Goal: Transaction & Acquisition: Purchase product/service

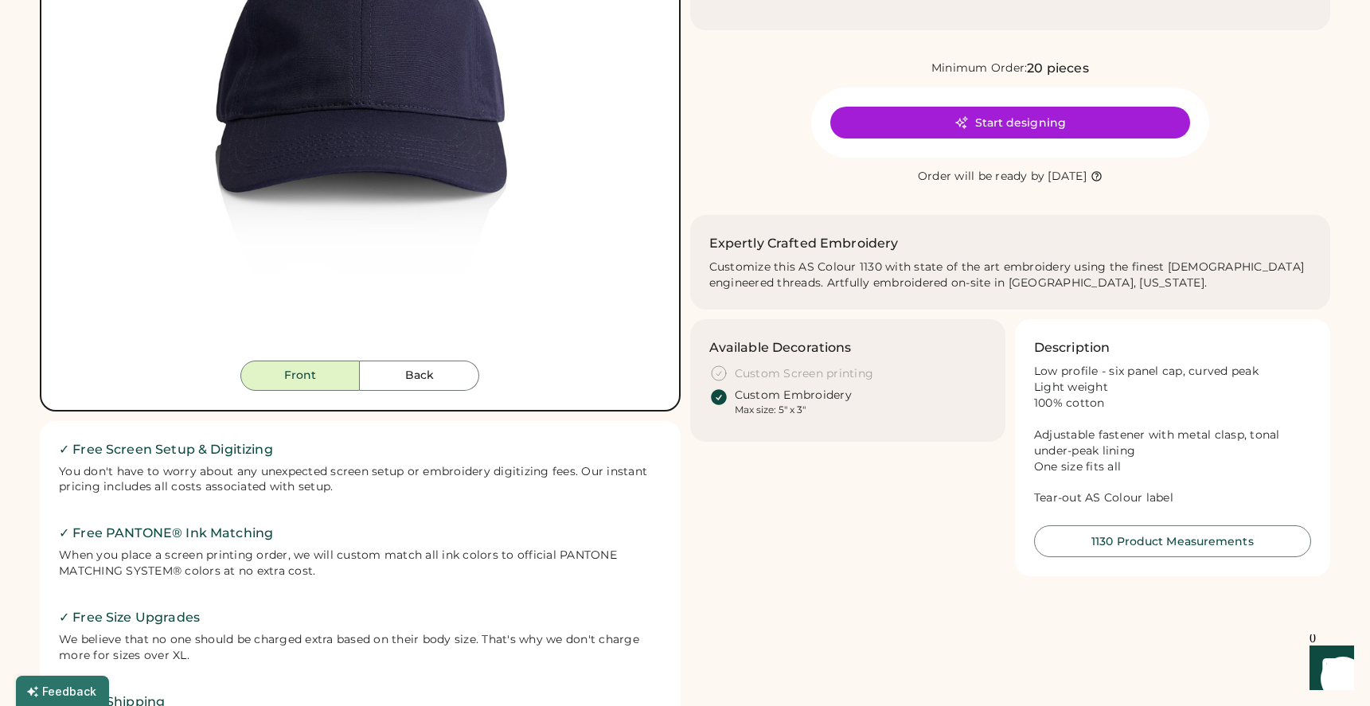
click at [29, 262] on div "FREE SHIPPING LOWER 48 STATES ALL ORDERS FREE SHIPPING LOWER 48 STATES ALL ORDE…" at bounding box center [685, 613] width 1370 height 1964
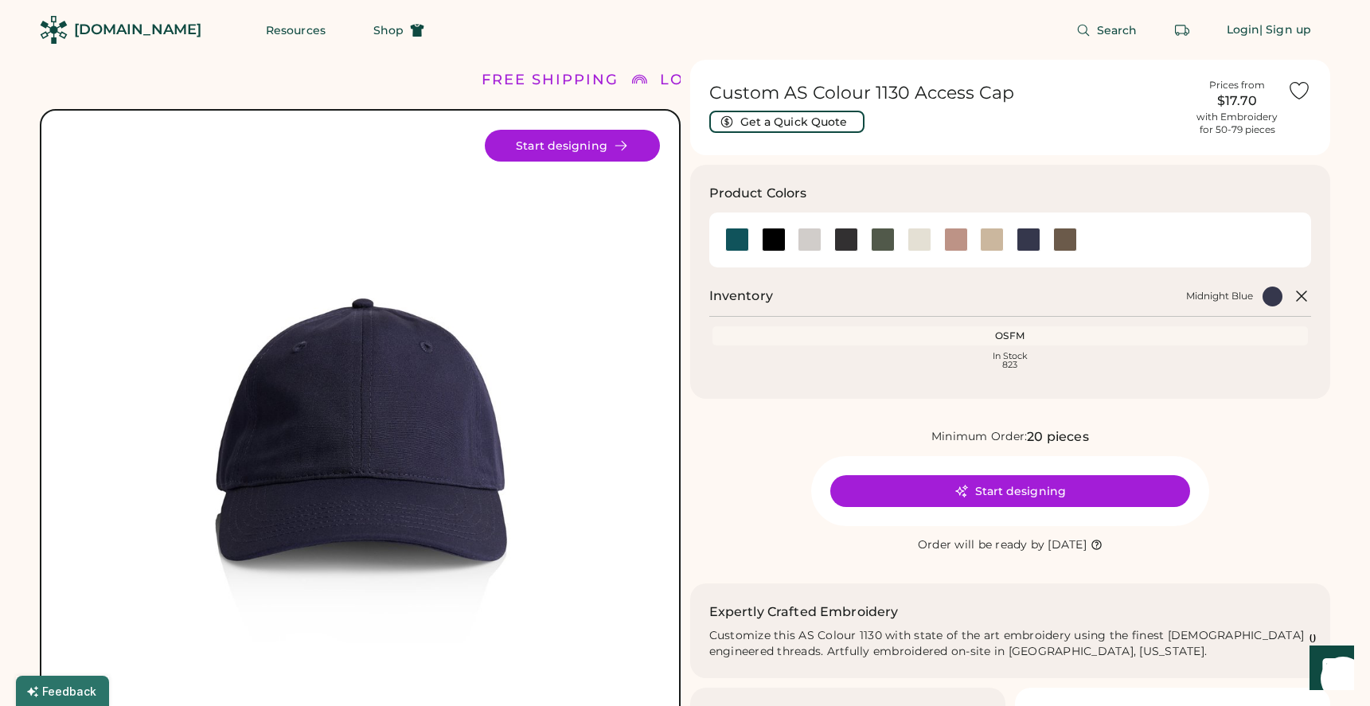
click at [396, 151] on div "Start designing" at bounding box center [361, 146] width 600 height 32
click at [766, 243] on div at bounding box center [774, 240] width 24 height 24
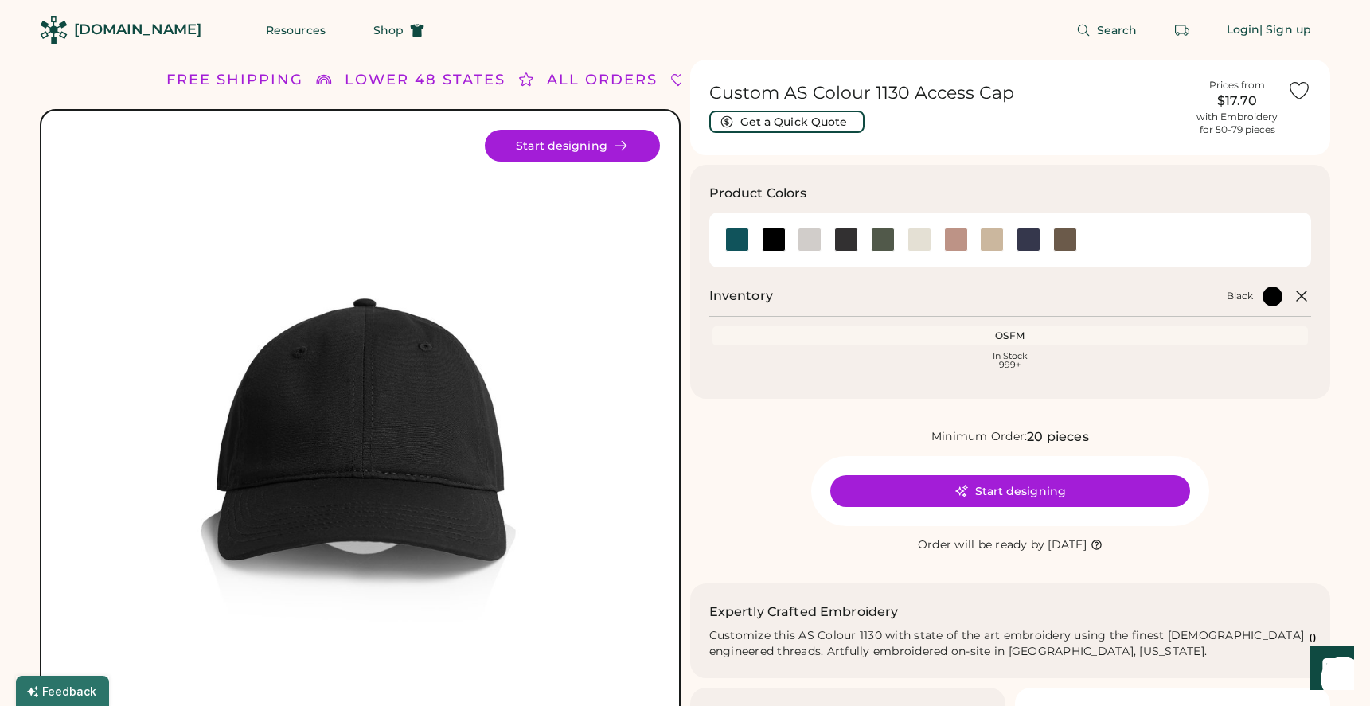
click at [299, 72] on div "FREE SHIPPING" at bounding box center [234, 79] width 137 height 21
click at [369, 174] on img at bounding box center [361, 430] width 600 height 600
click at [1033, 238] on div at bounding box center [1029, 240] width 24 height 24
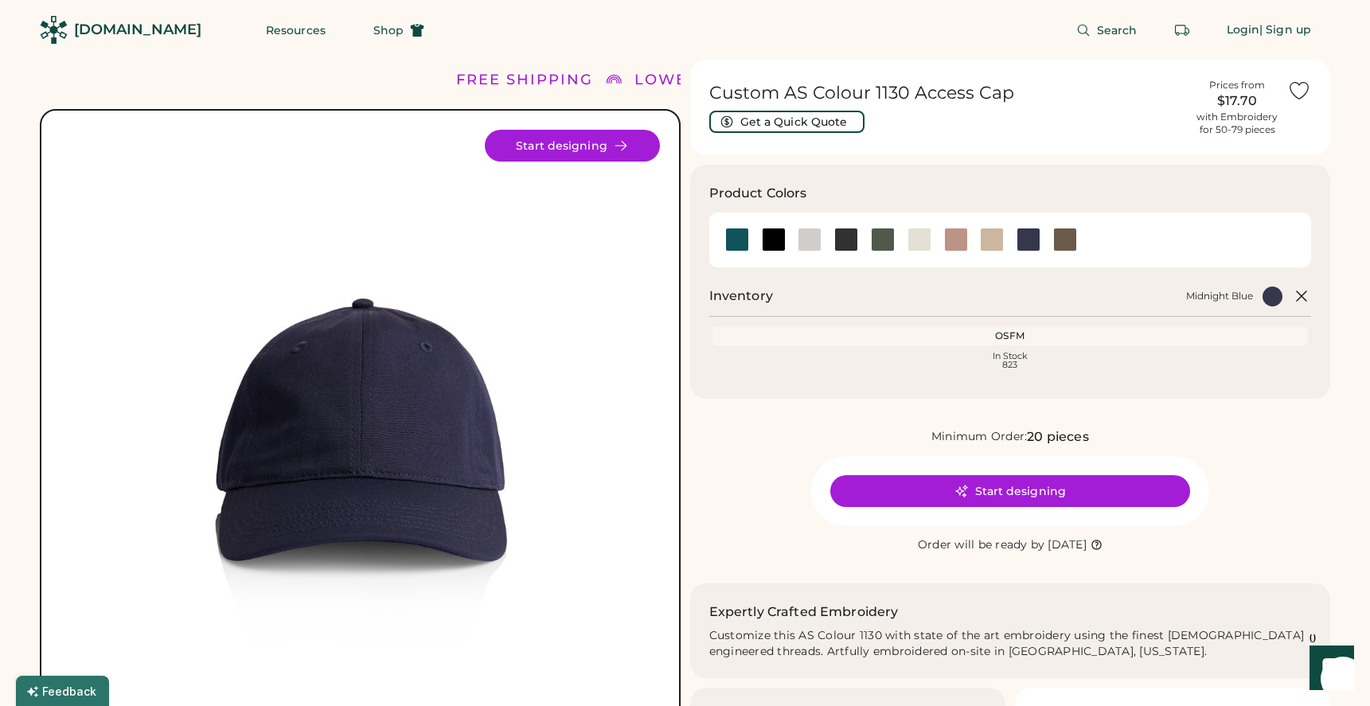
click at [1231, 274] on div "Product Colors Inventory Midnight Blue OSFM Loading Inventory In Stock 823" at bounding box center [1010, 282] width 641 height 234
click at [1304, 423] on div "Custom AS Colour 1130 Access Cap Get a Quick Quote Prices from $17.70 with Embr…" at bounding box center [1010, 502] width 641 height 885
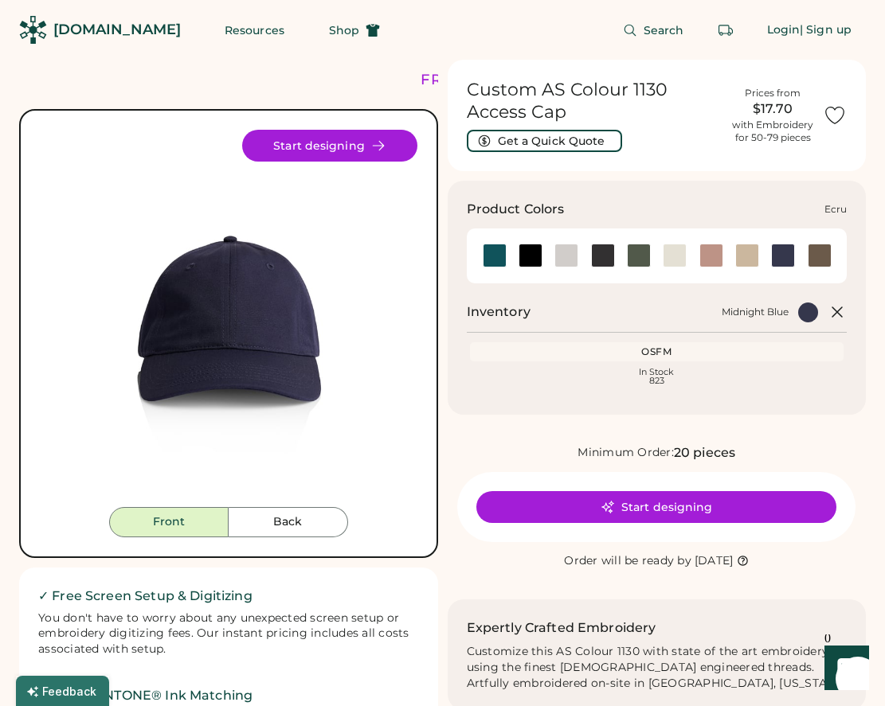
click at [680, 255] on div at bounding box center [675, 256] width 24 height 24
